Goal: Navigation & Orientation: Find specific page/section

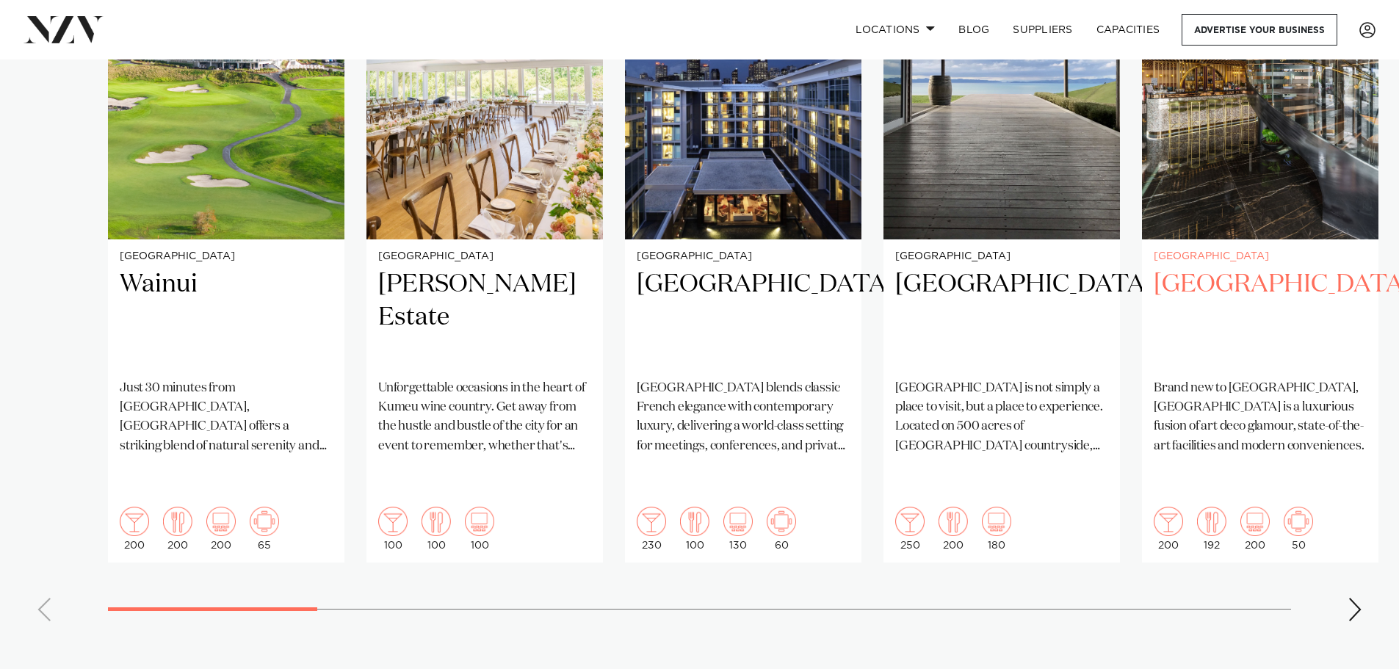
scroll to position [1249, 0]
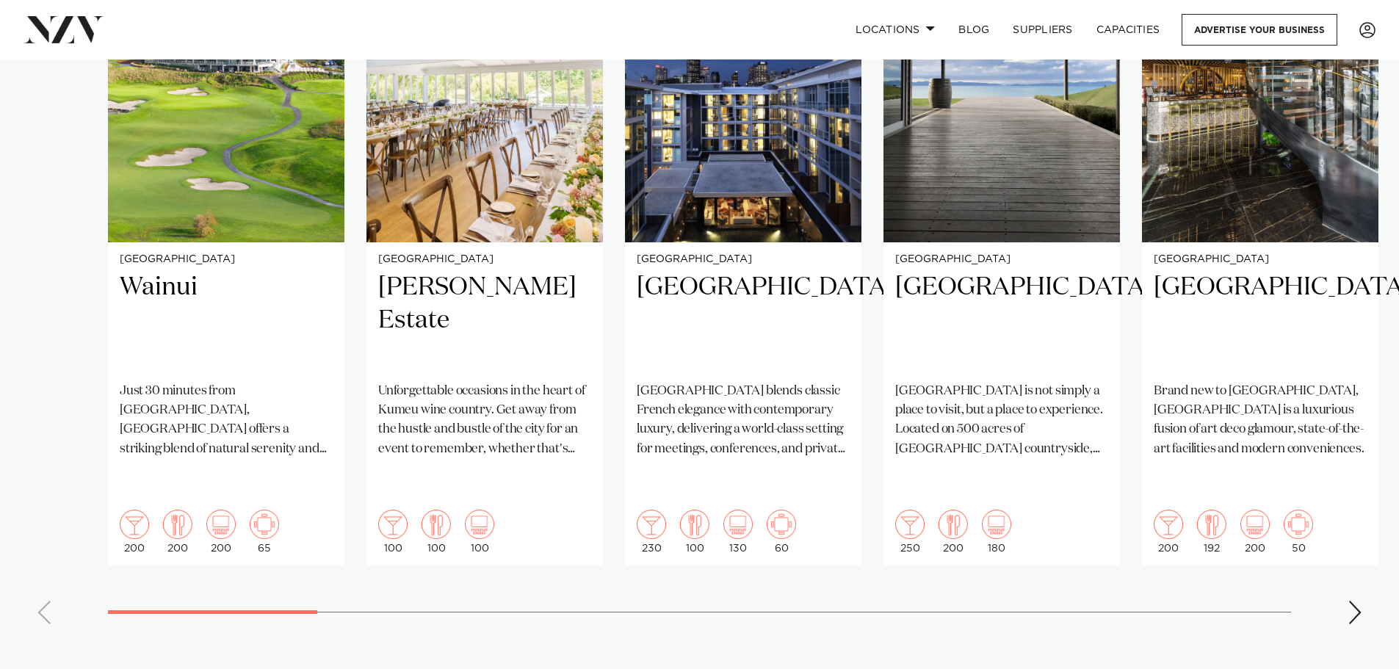
click at [1350, 601] on div "Next slide" at bounding box center [1355, 613] width 15 height 24
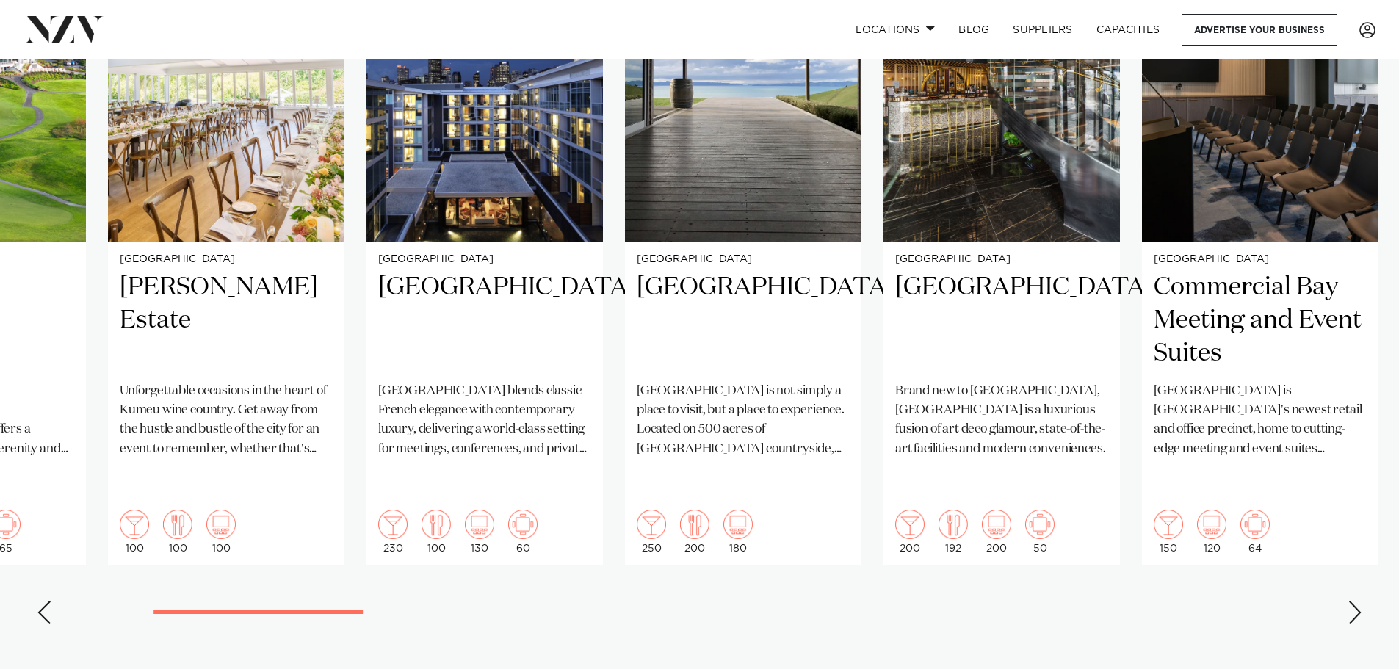
click at [1350, 601] on div "Next slide" at bounding box center [1355, 613] width 15 height 24
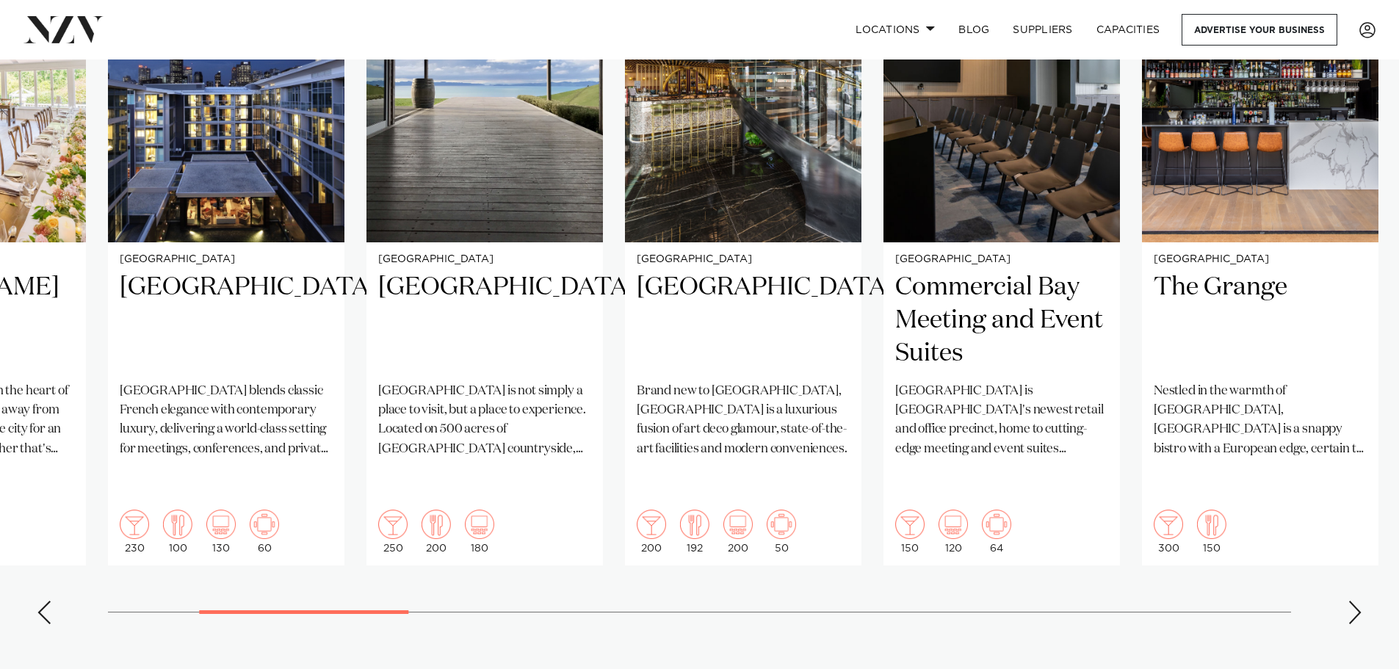
click at [1350, 601] on div "Next slide" at bounding box center [1355, 613] width 15 height 24
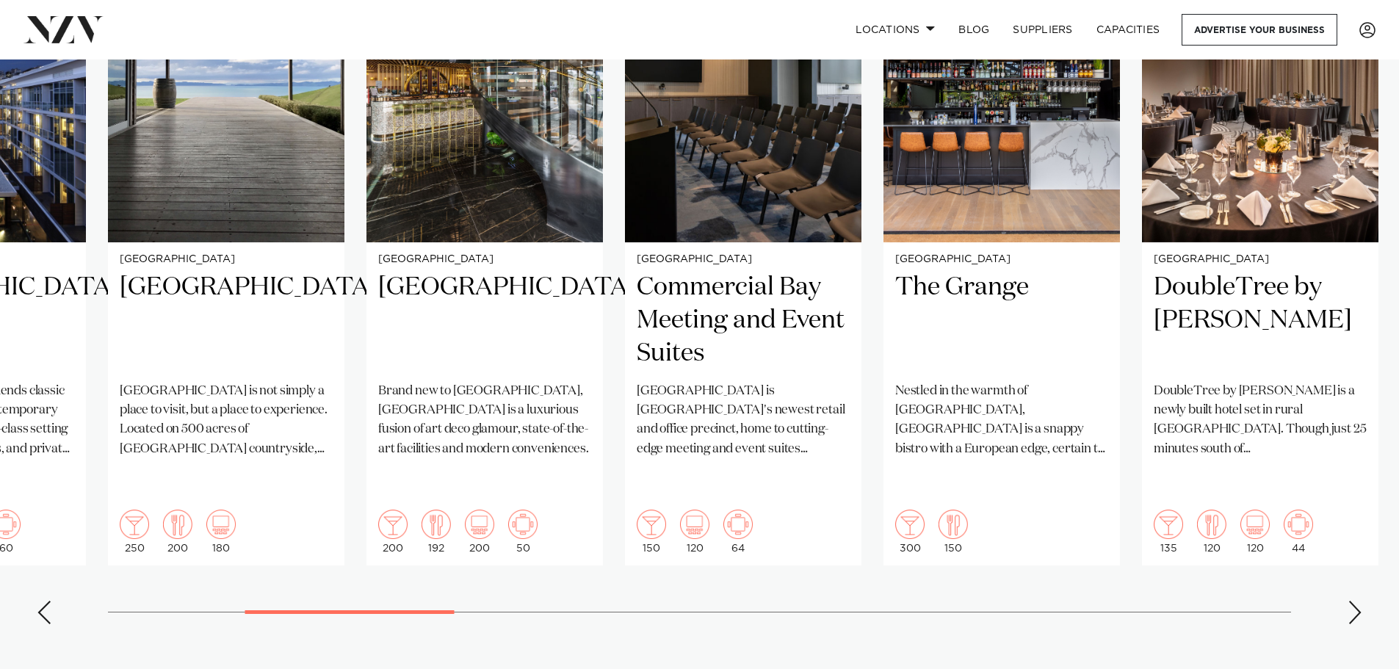
click at [1350, 601] on div "Next slide" at bounding box center [1355, 613] width 15 height 24
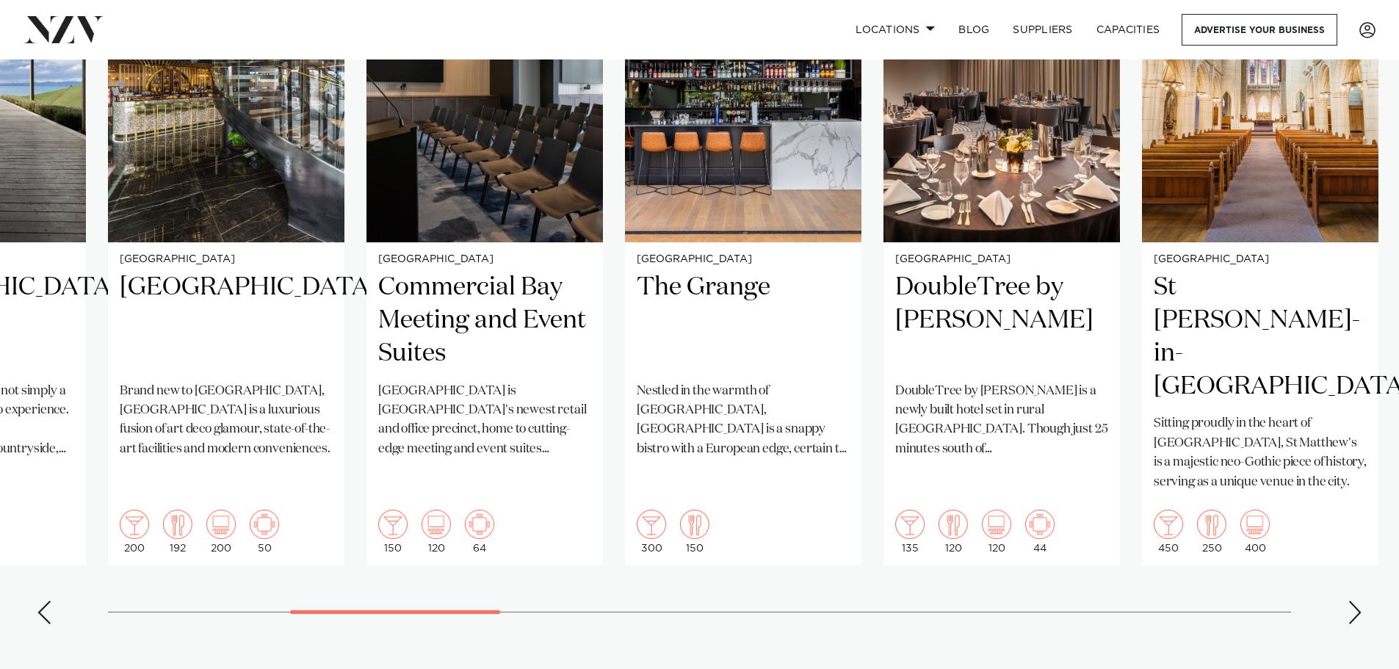
click at [1350, 601] on div "Next slide" at bounding box center [1355, 613] width 15 height 24
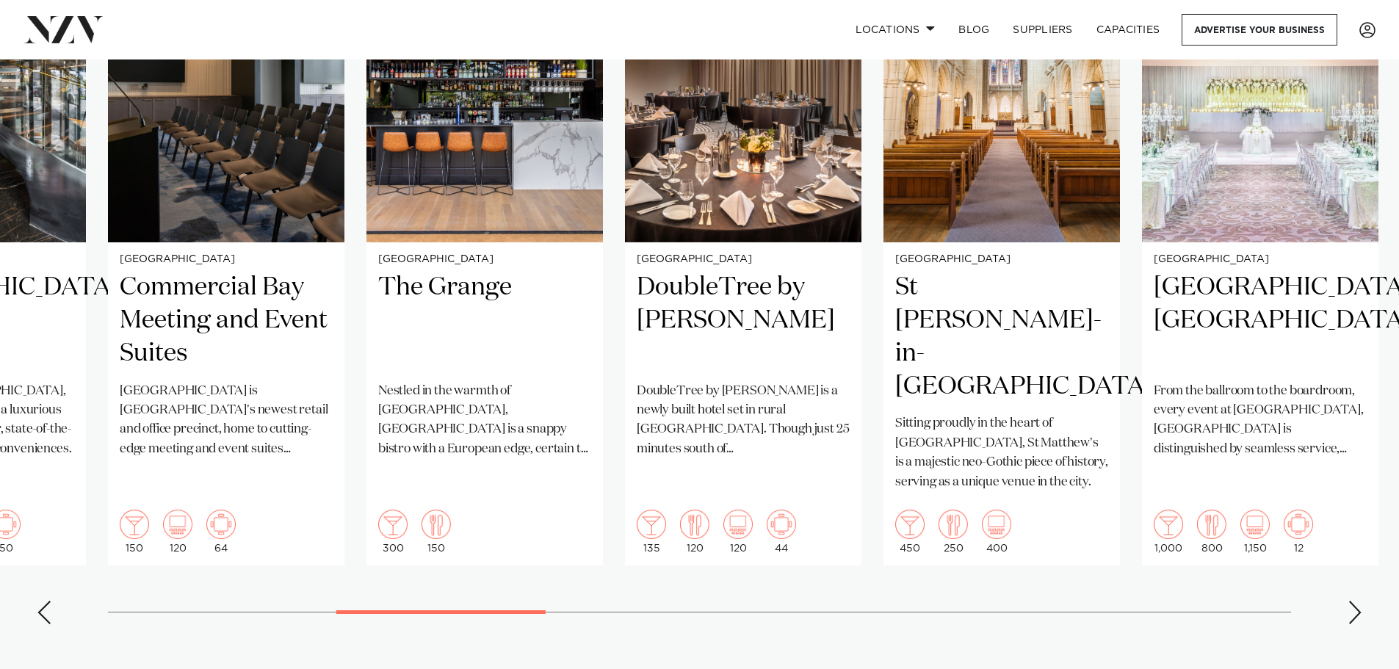
click at [1350, 601] on div "Next slide" at bounding box center [1355, 613] width 15 height 24
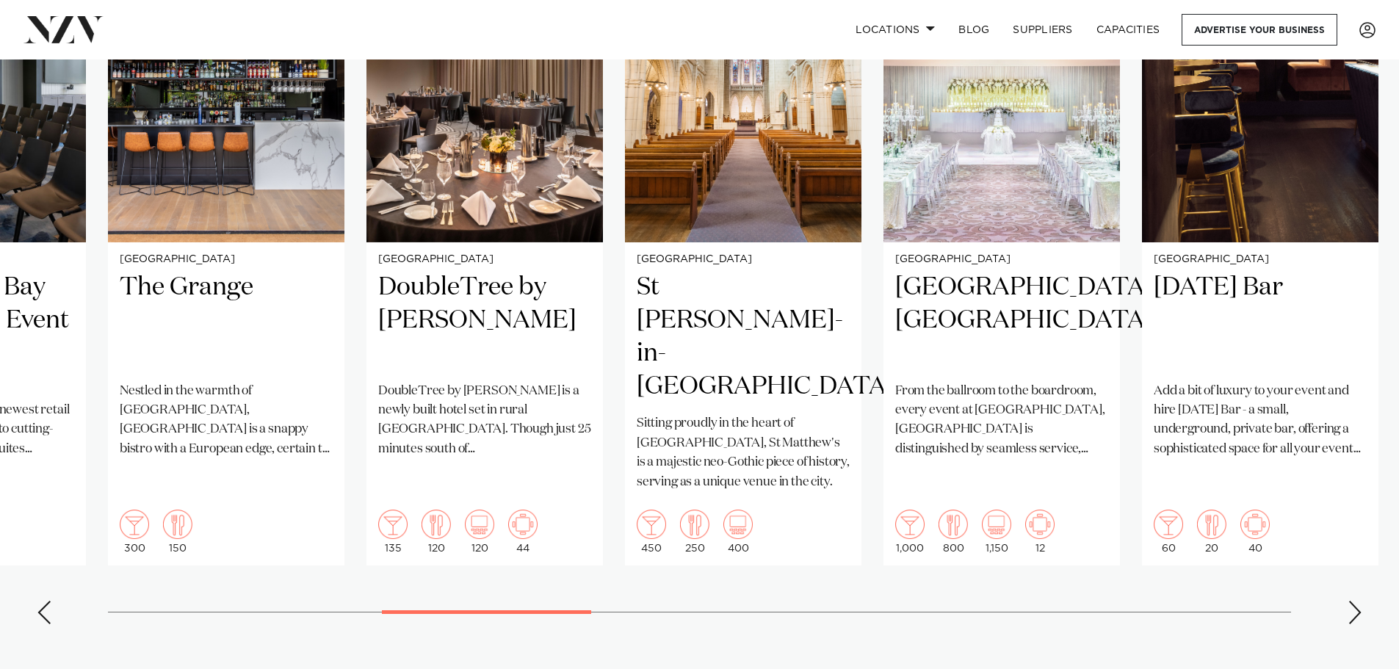
click at [1350, 601] on div "Next slide" at bounding box center [1355, 613] width 15 height 24
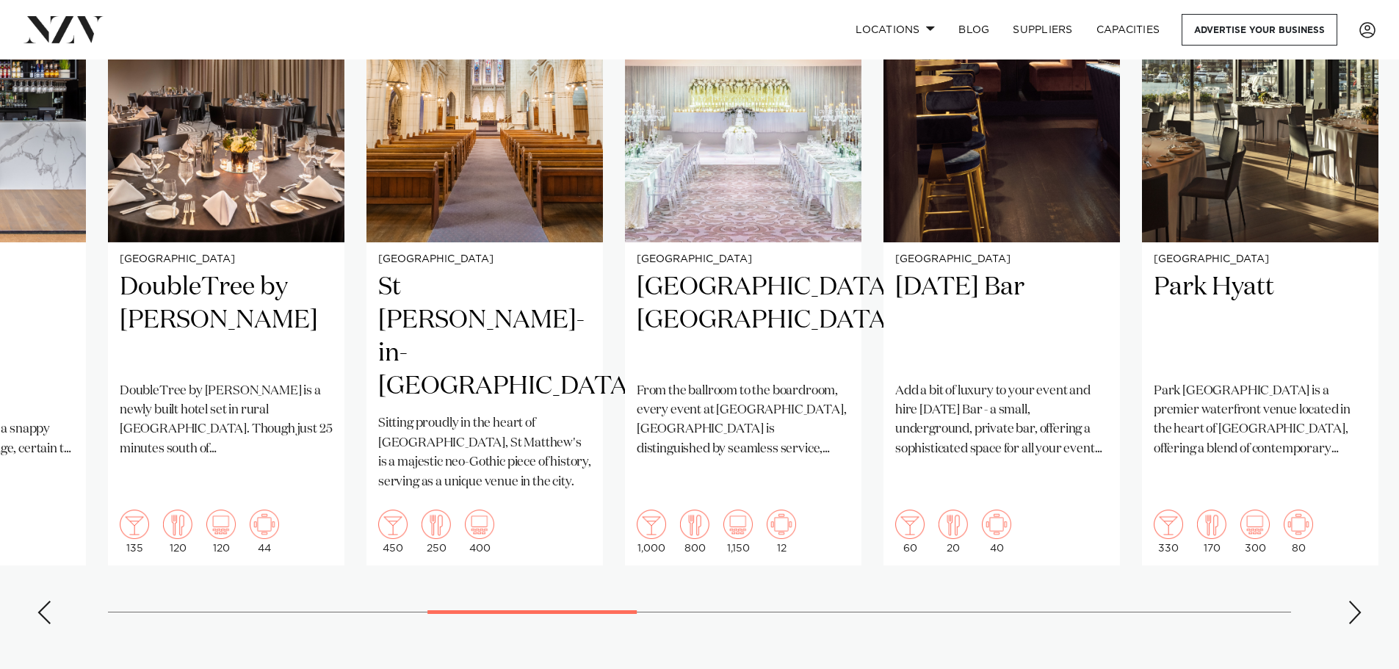
click at [1350, 601] on div "Next slide" at bounding box center [1355, 613] width 15 height 24
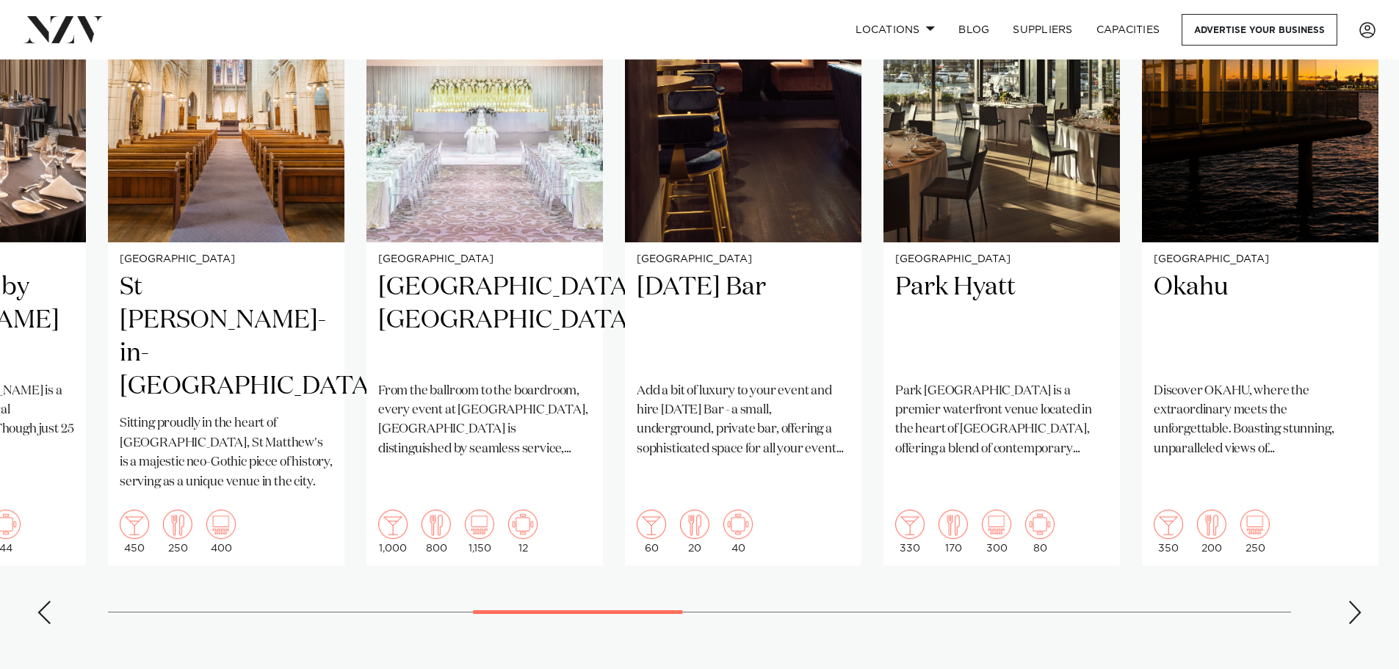
click at [1350, 601] on div "Next slide" at bounding box center [1355, 613] width 15 height 24
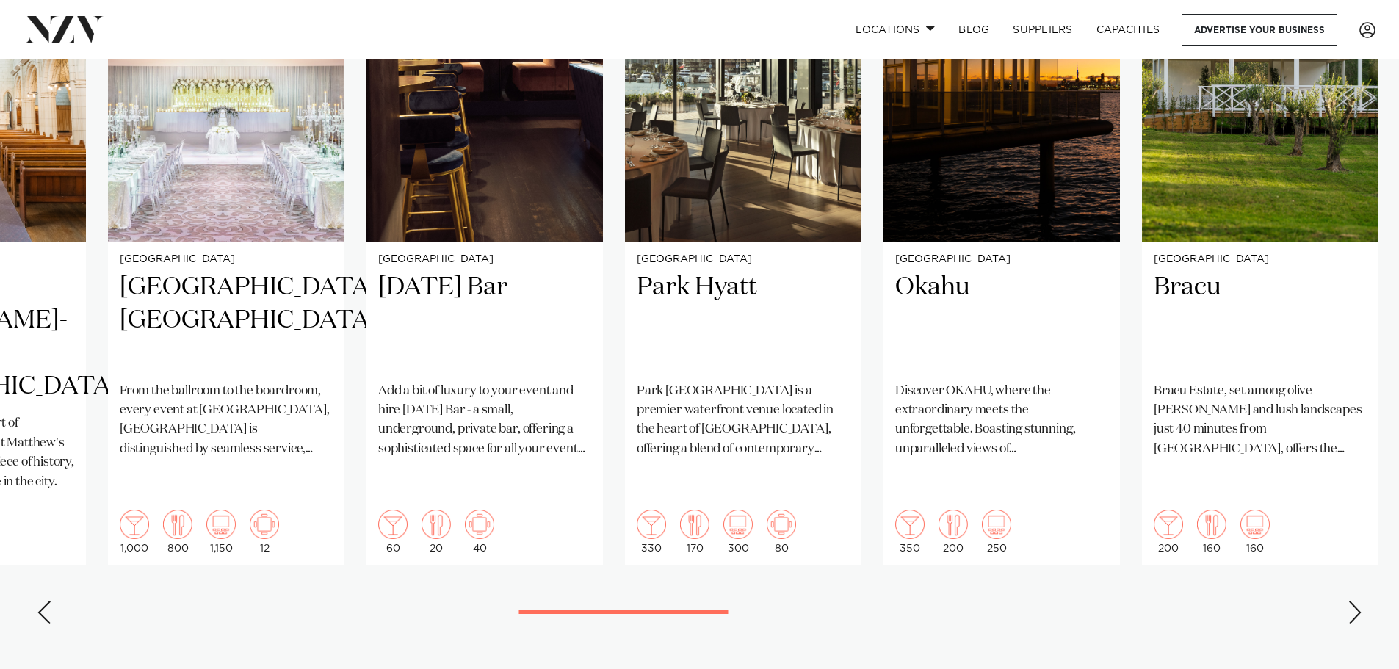
click at [1350, 601] on div "Next slide" at bounding box center [1355, 613] width 15 height 24
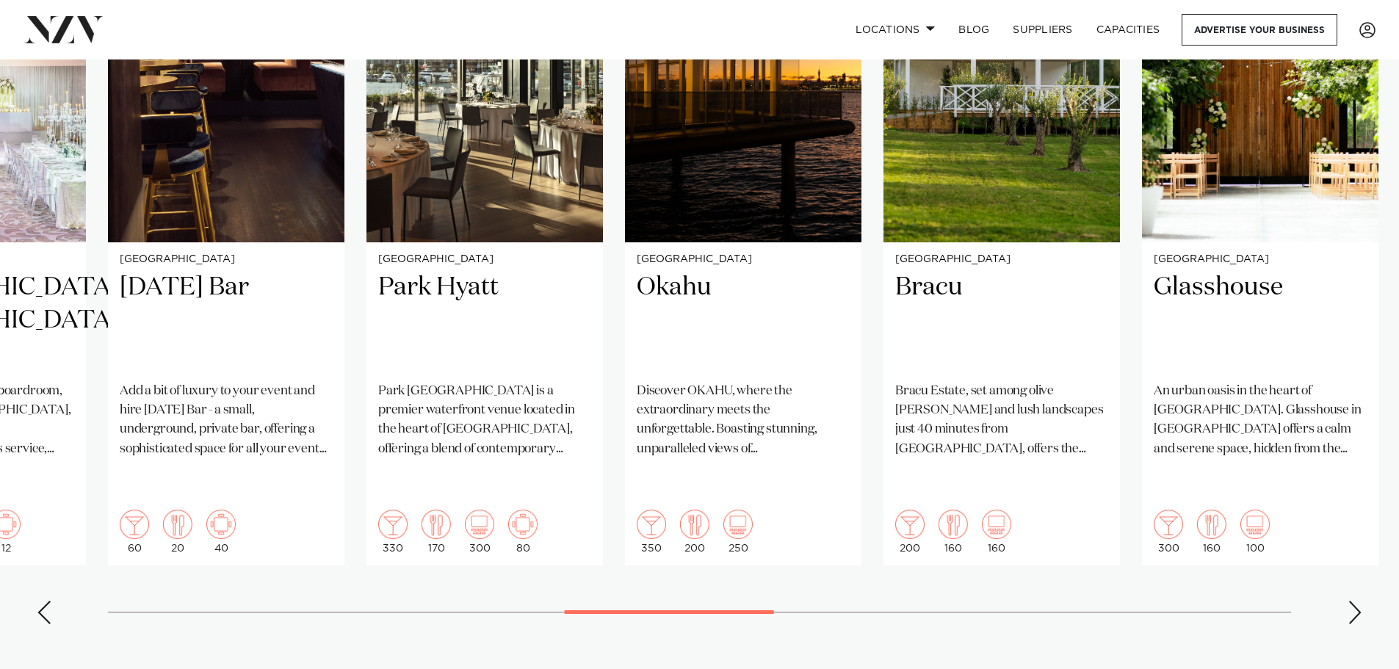
click at [1350, 601] on div "Next slide" at bounding box center [1355, 613] width 15 height 24
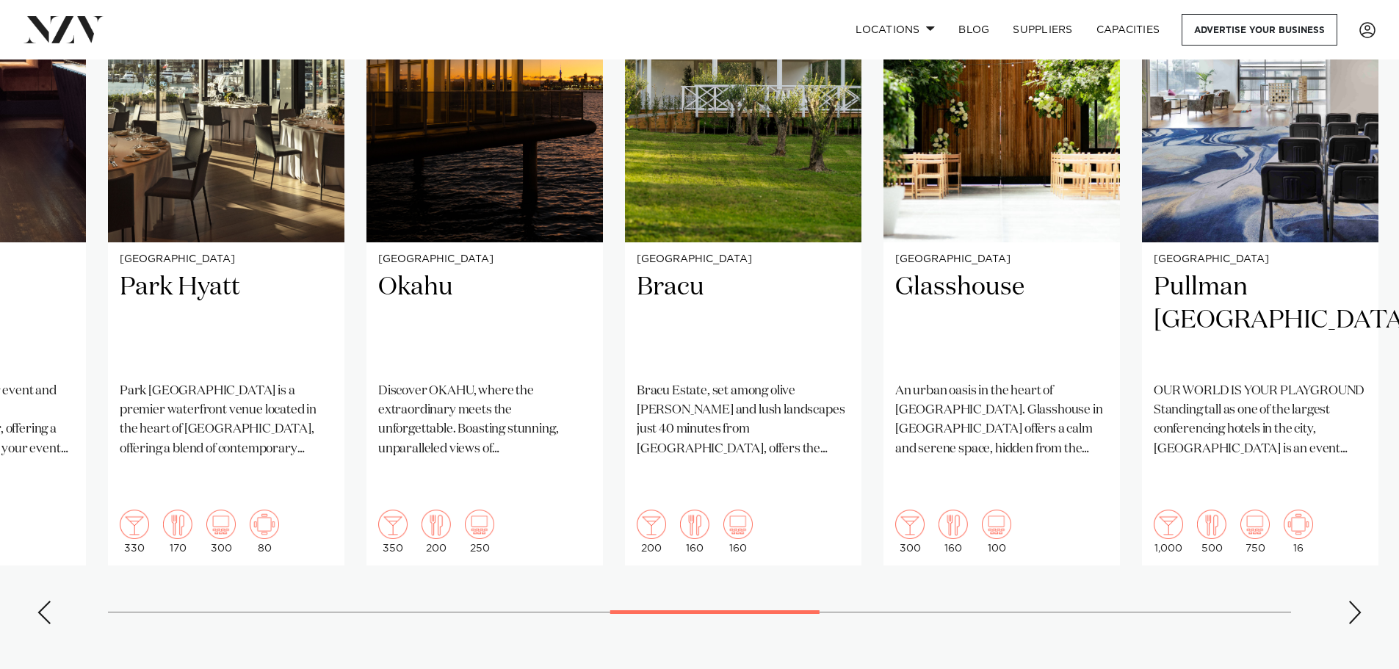
click at [1350, 601] on div "Next slide" at bounding box center [1355, 613] width 15 height 24
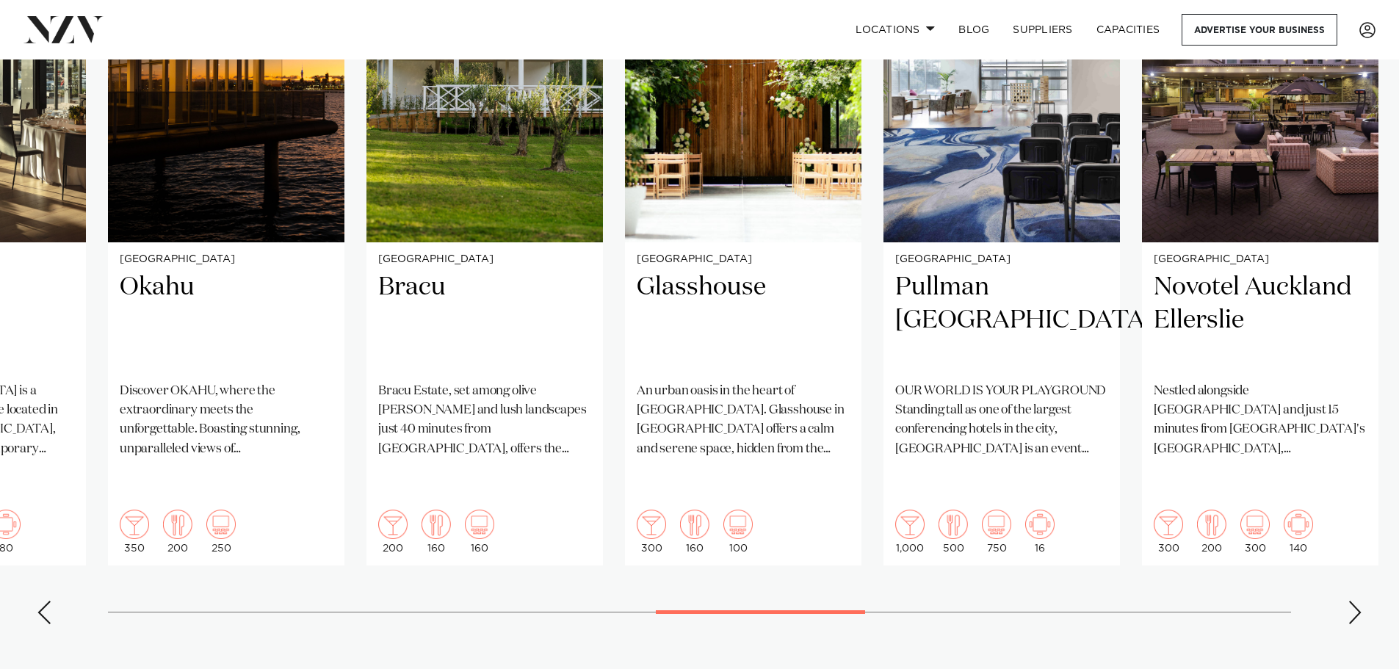
click at [1350, 601] on div "Next slide" at bounding box center [1355, 613] width 15 height 24
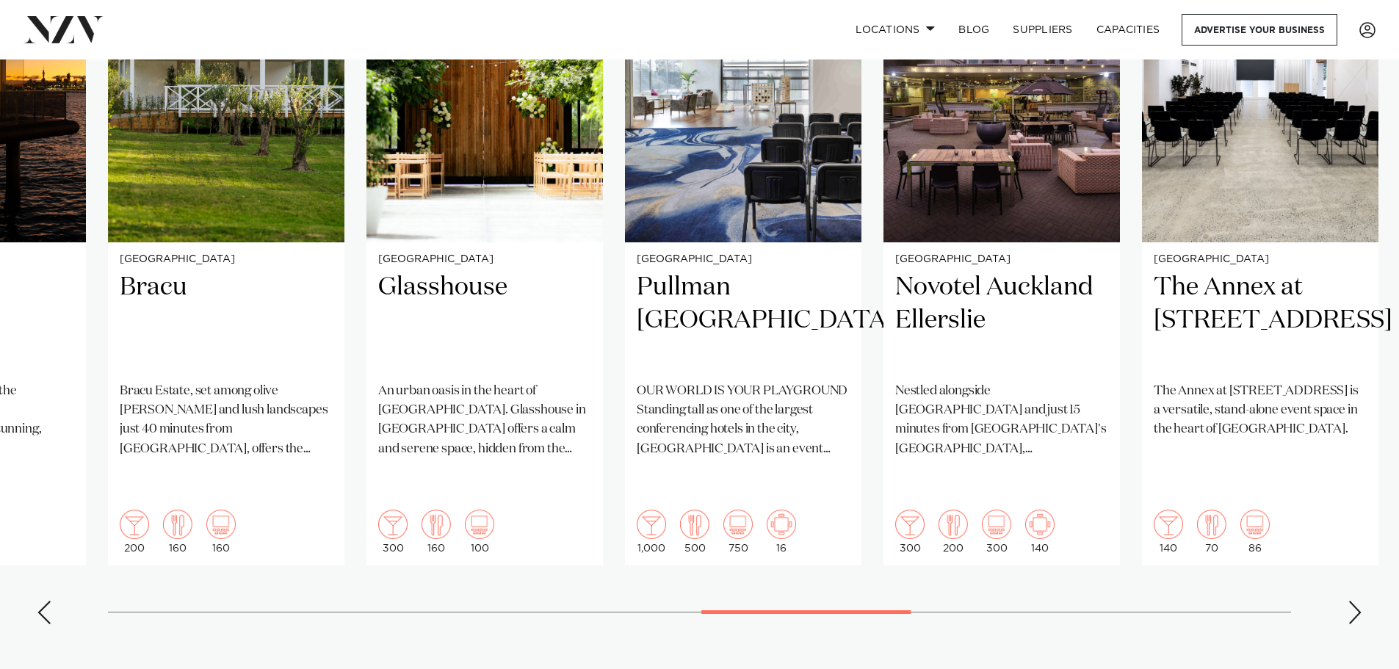
click at [1350, 601] on div "Next slide" at bounding box center [1355, 613] width 15 height 24
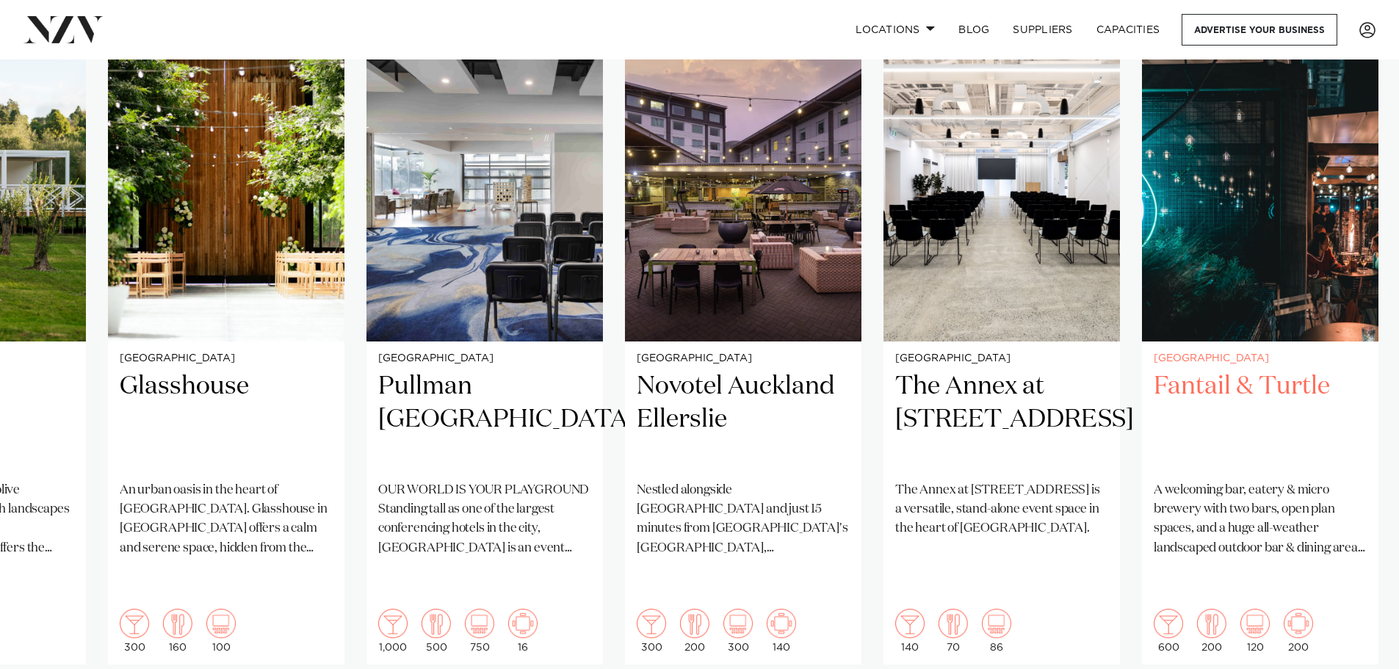
scroll to position [1175, 0]
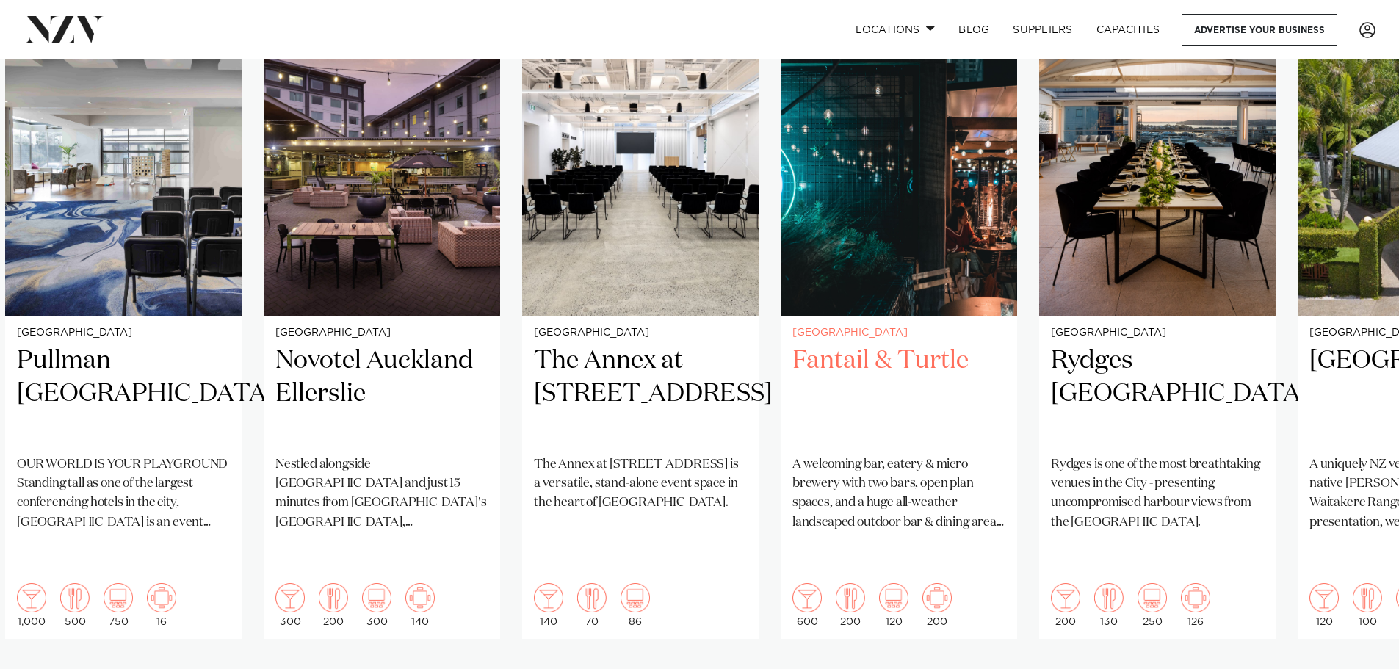
click at [986, 344] on h2 "Fantail & Turtle" at bounding box center [899, 393] width 213 height 99
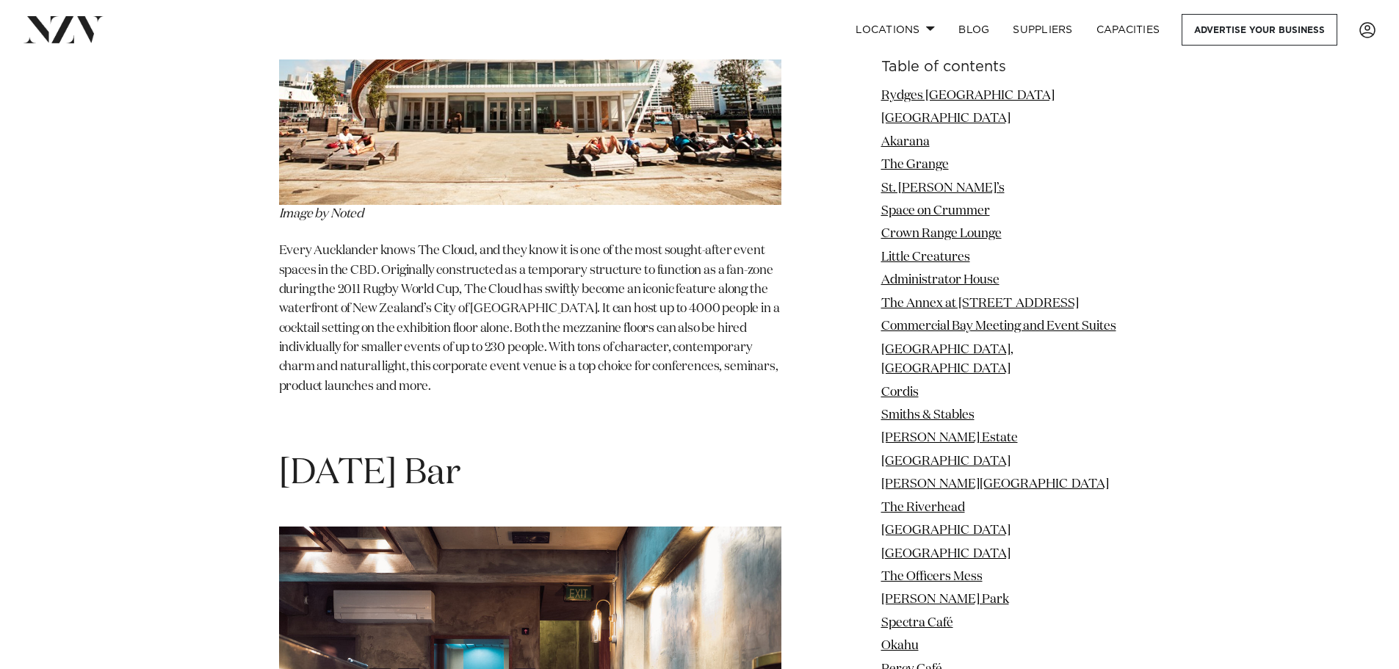
scroll to position [24019, 0]
